Goal: Task Accomplishment & Management: Manage account settings

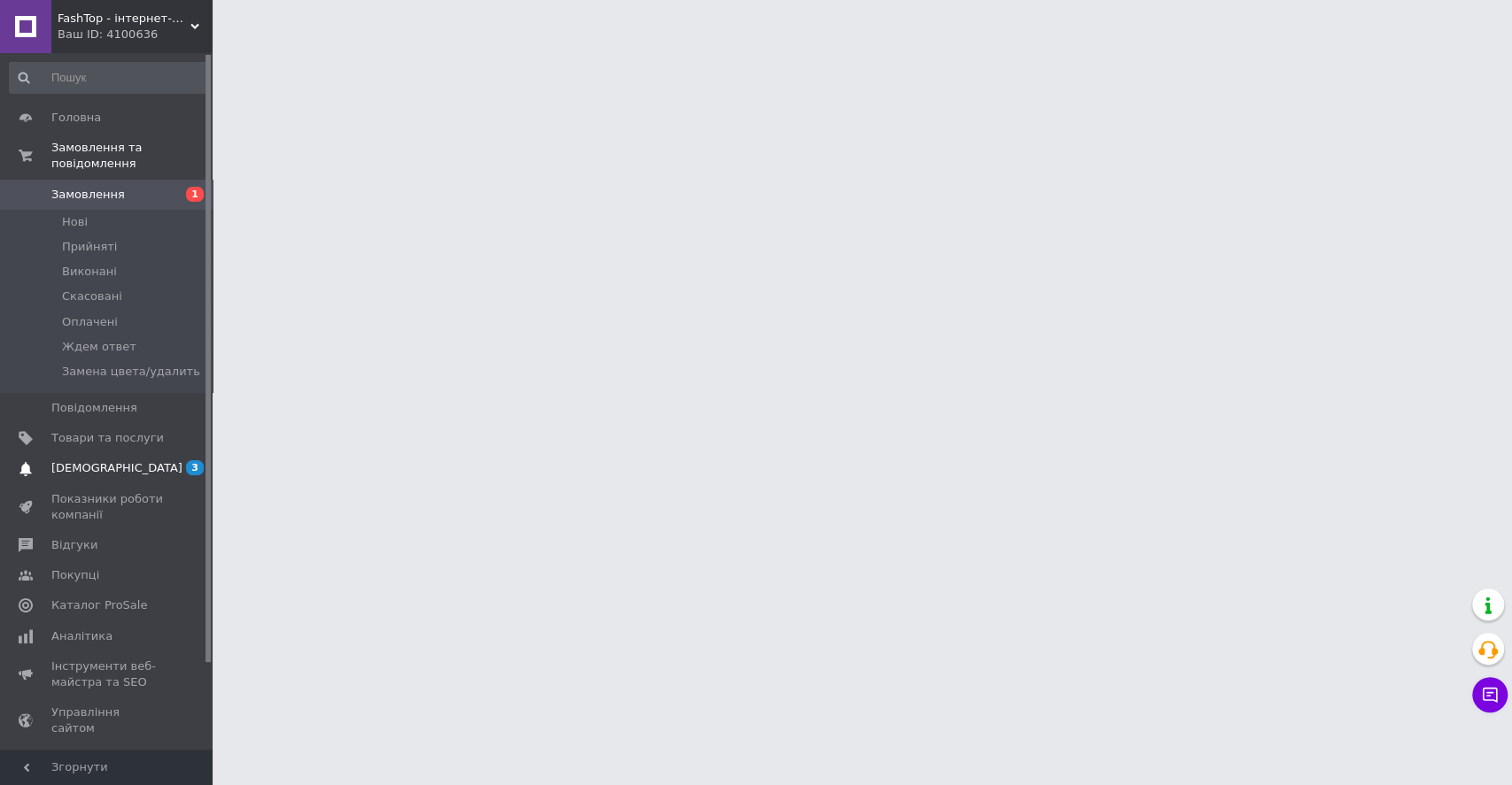
click at [163, 461] on link "[DEMOGRAPHIC_DATA] 3 0" at bounding box center [108, 469] width 217 height 30
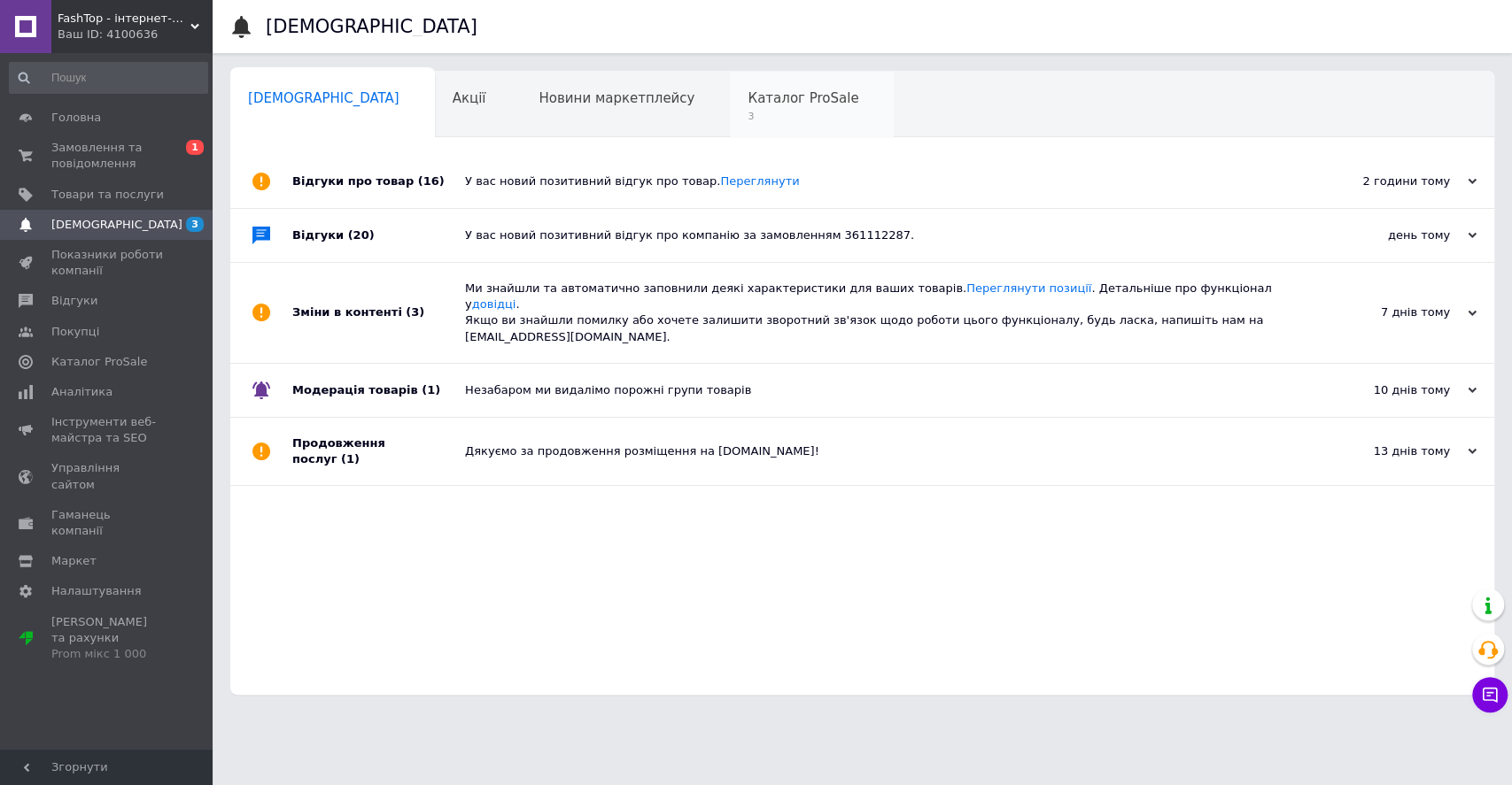
click at [747, 116] on span "3" at bounding box center [802, 116] width 111 height 13
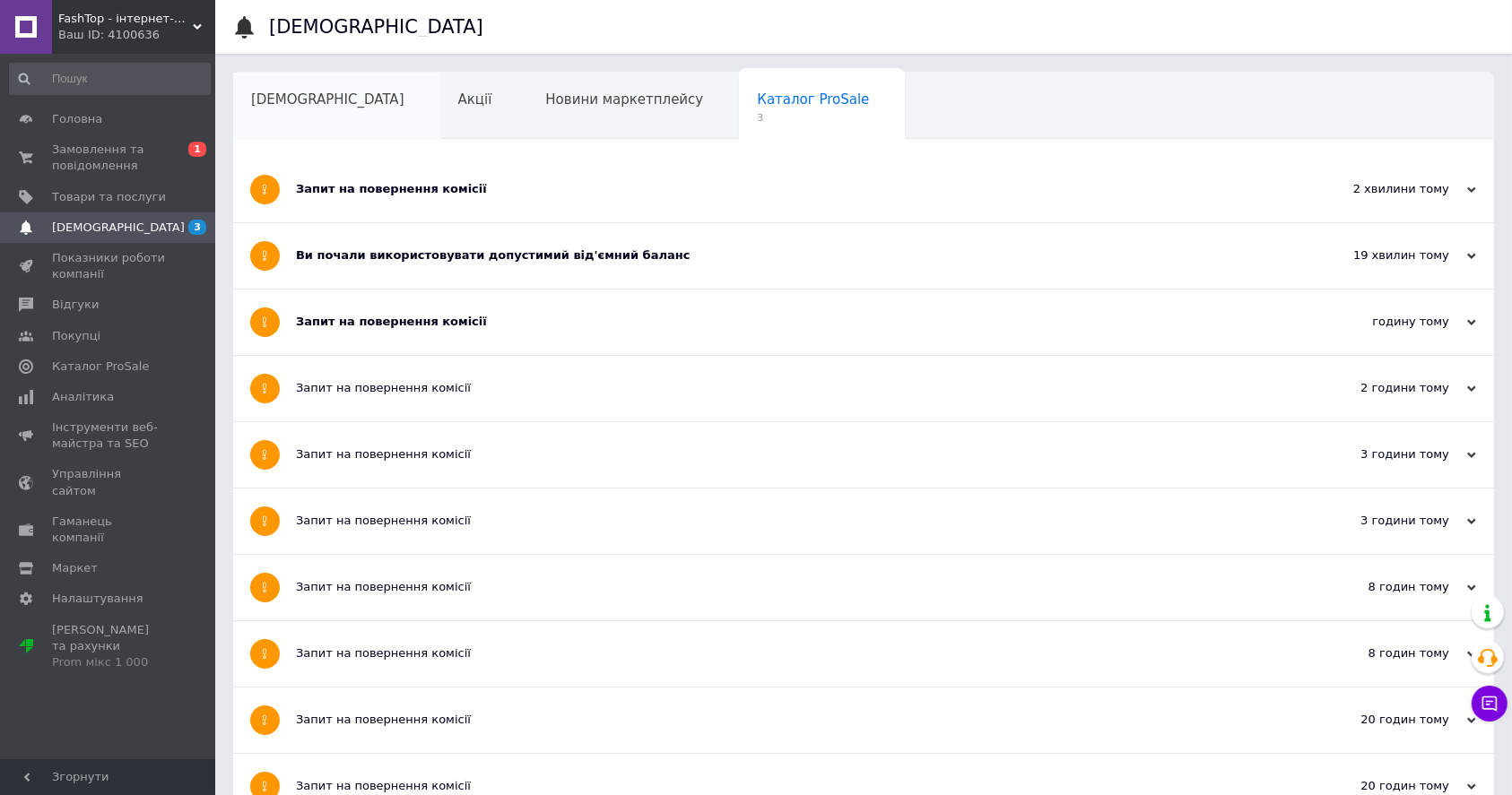
click at [328, 124] on div "[DEMOGRAPHIC_DATA]" at bounding box center [337, 106] width 207 height 68
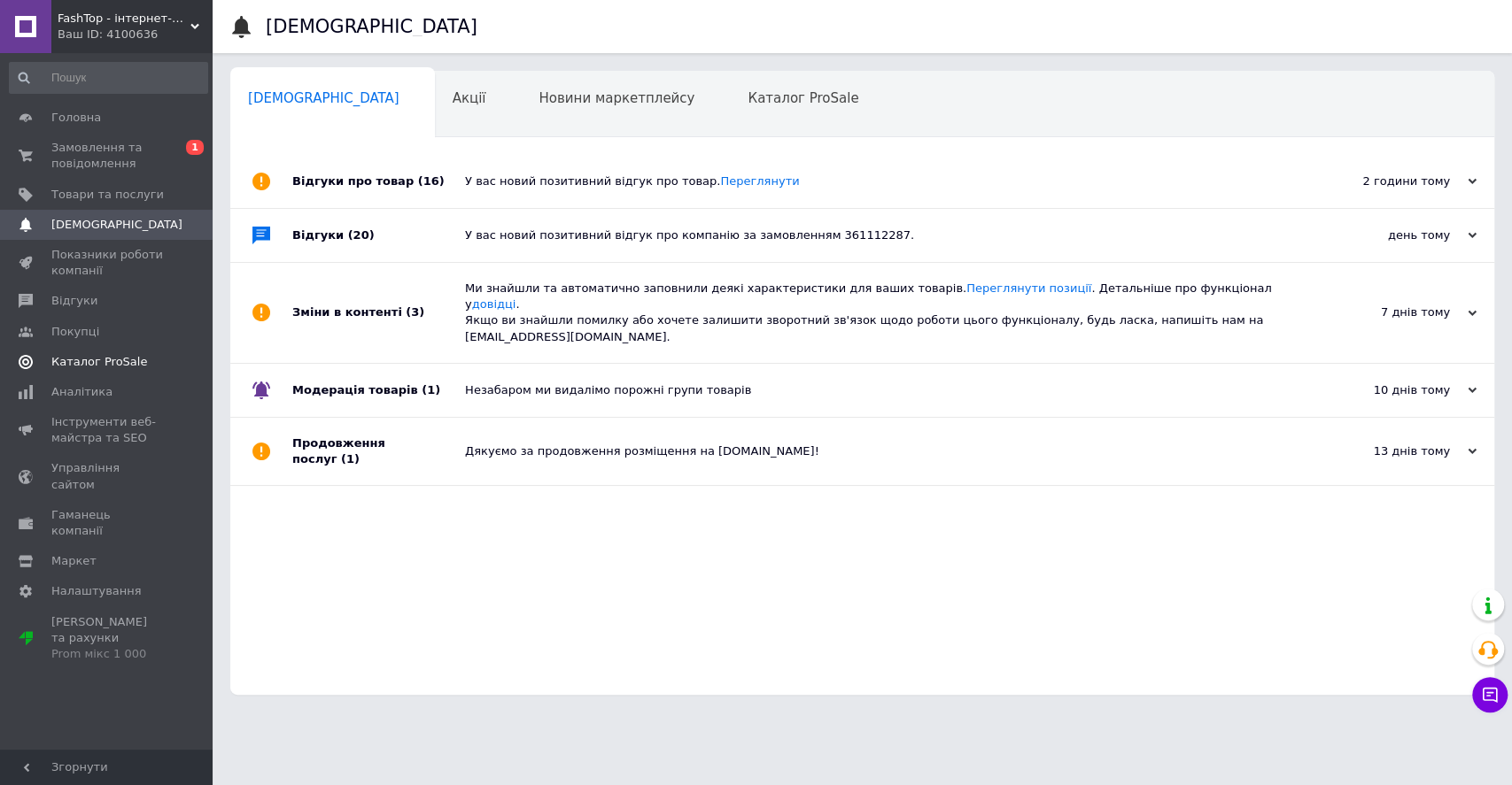
click at [84, 357] on span "Каталог ProSale" at bounding box center [99, 362] width 96 height 16
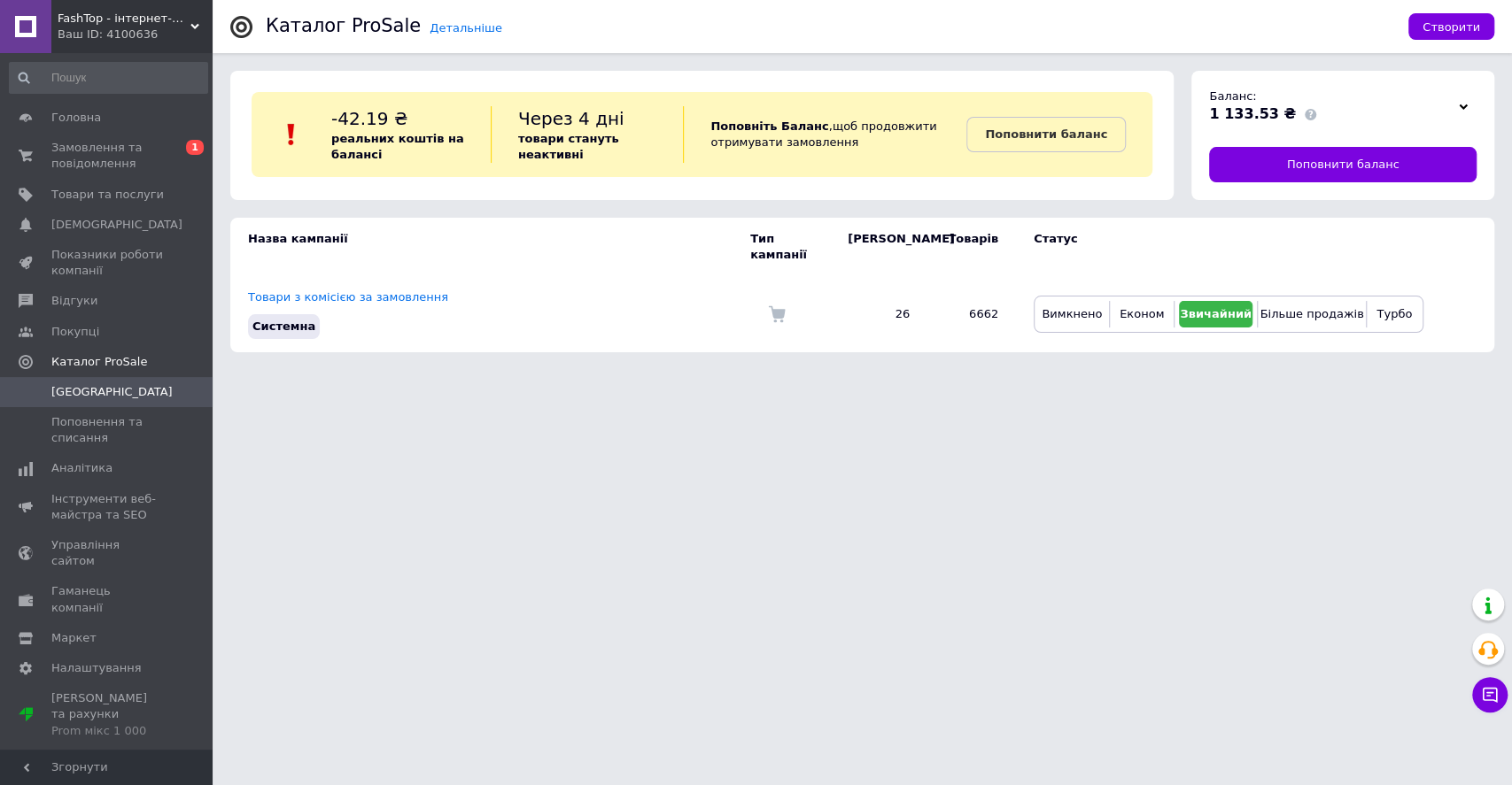
click at [1458, 115] on div at bounding box center [1463, 106] width 27 height 25
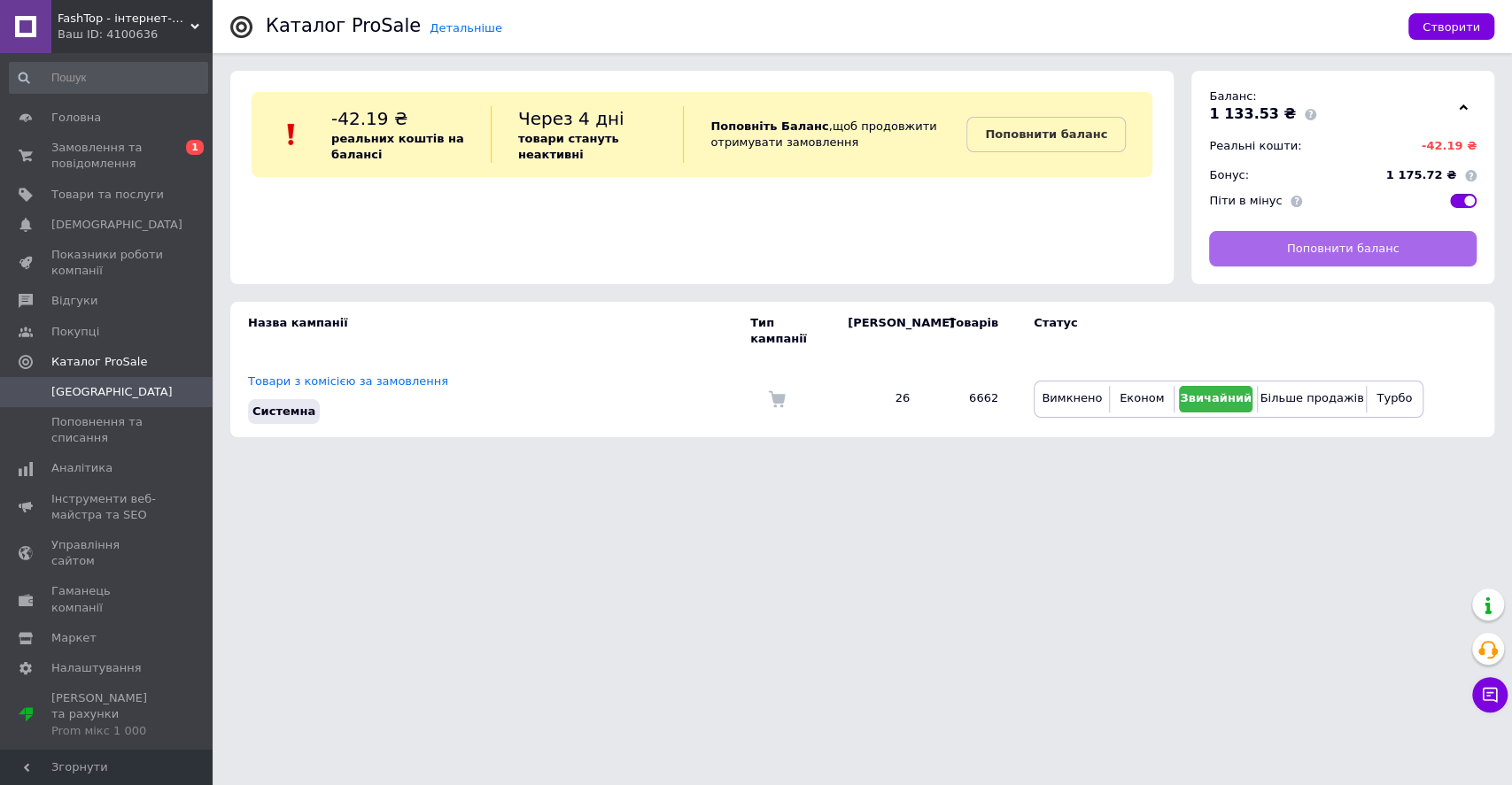
click at [1387, 249] on span "Поповнити баланс" at bounding box center [1342, 248] width 113 height 16
